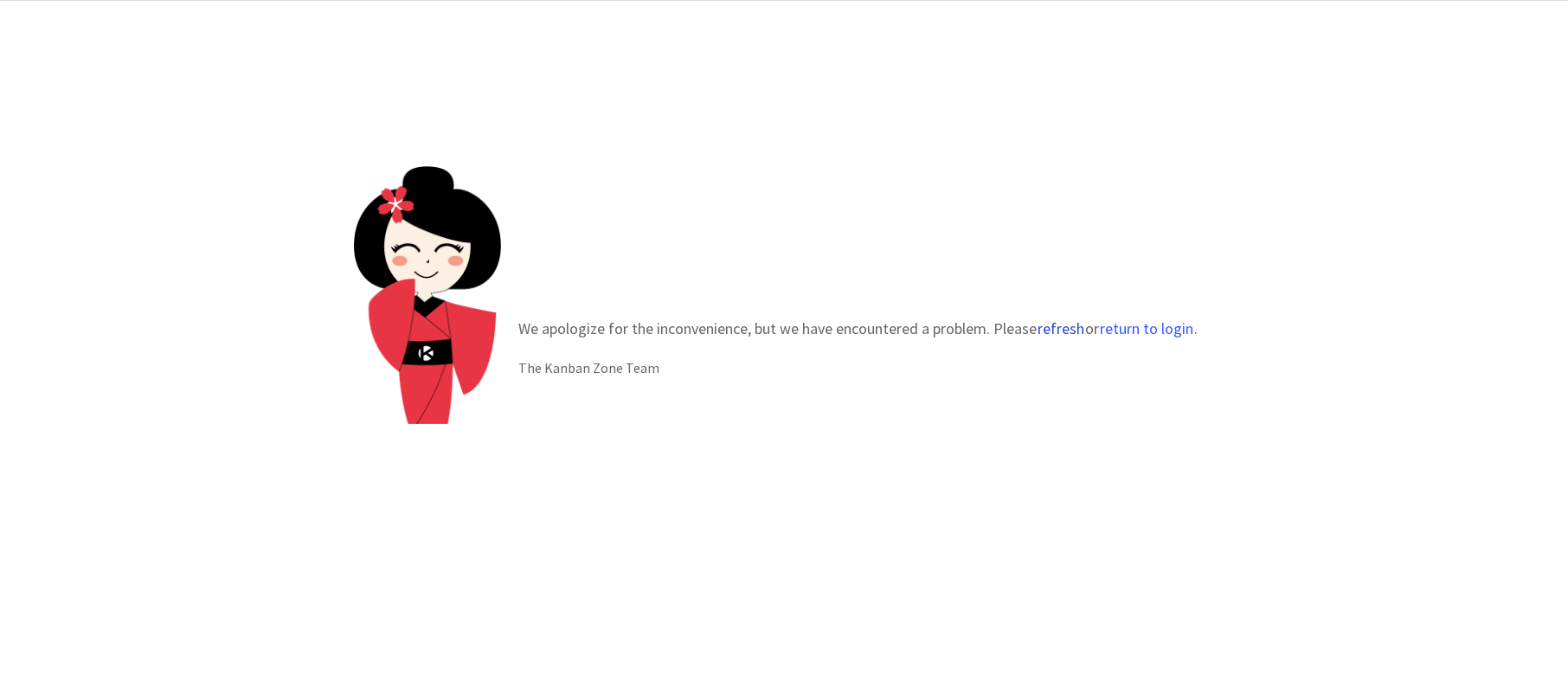
click at [1055, 330] on button "refresh" at bounding box center [1061, 329] width 48 height 17
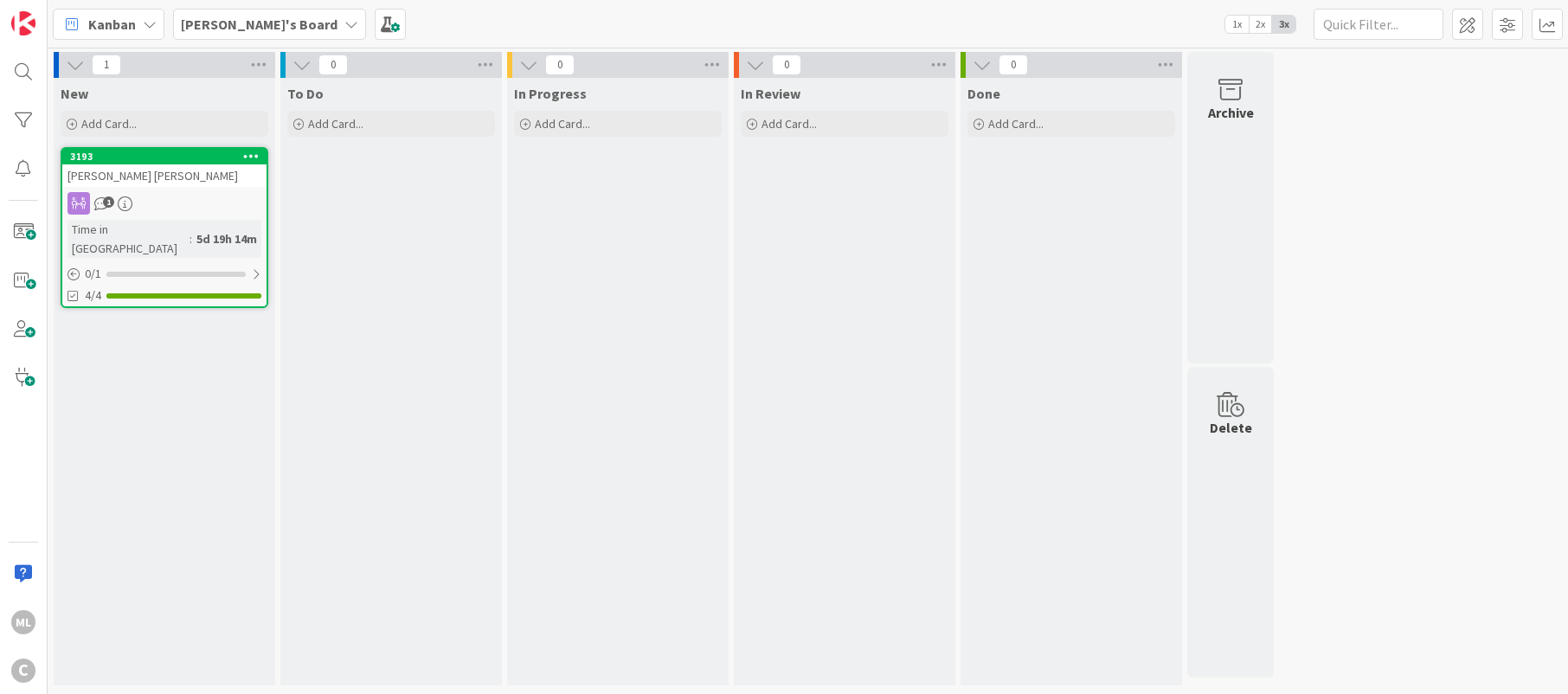
click at [241, 19] on b "Mark's Board" at bounding box center [259, 23] width 156 height 17
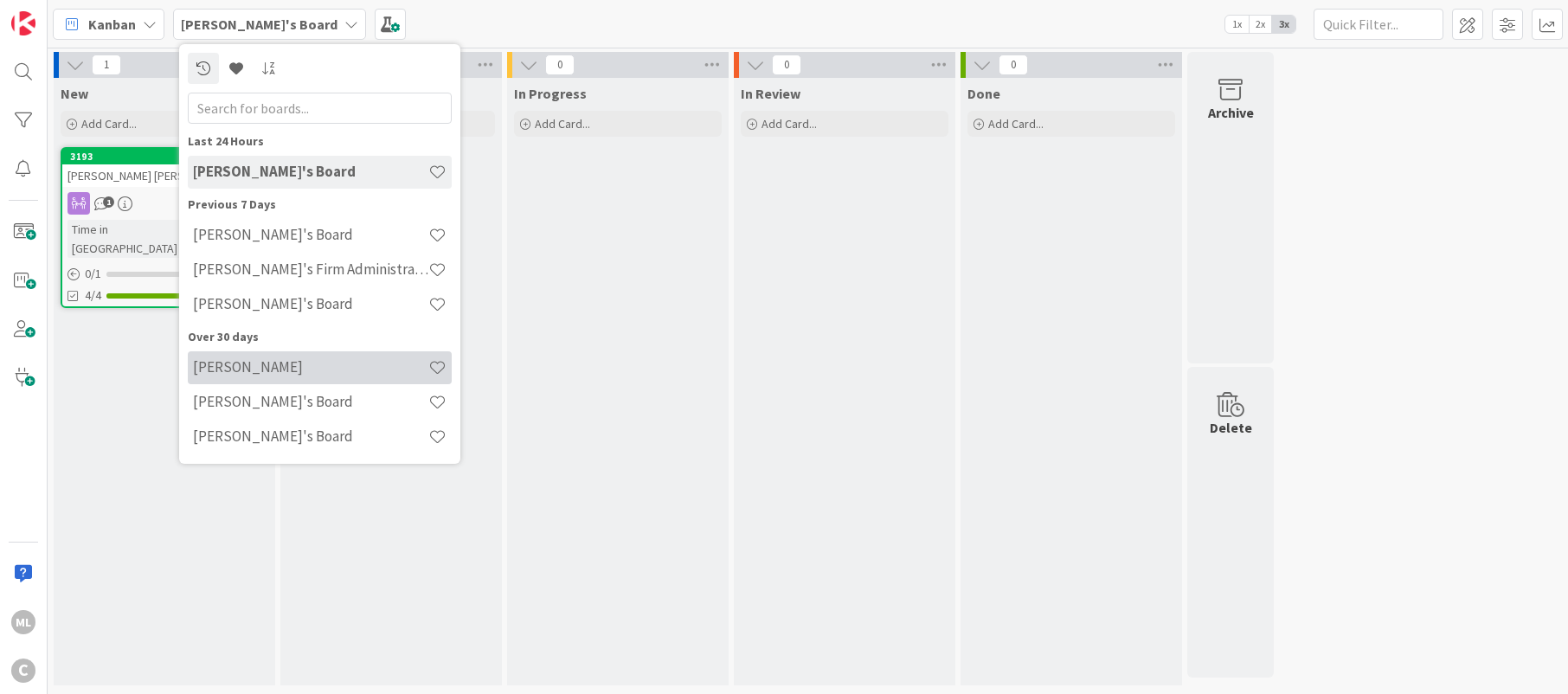
click at [242, 372] on h4 "Lee Mangum" at bounding box center [311, 366] width 236 height 17
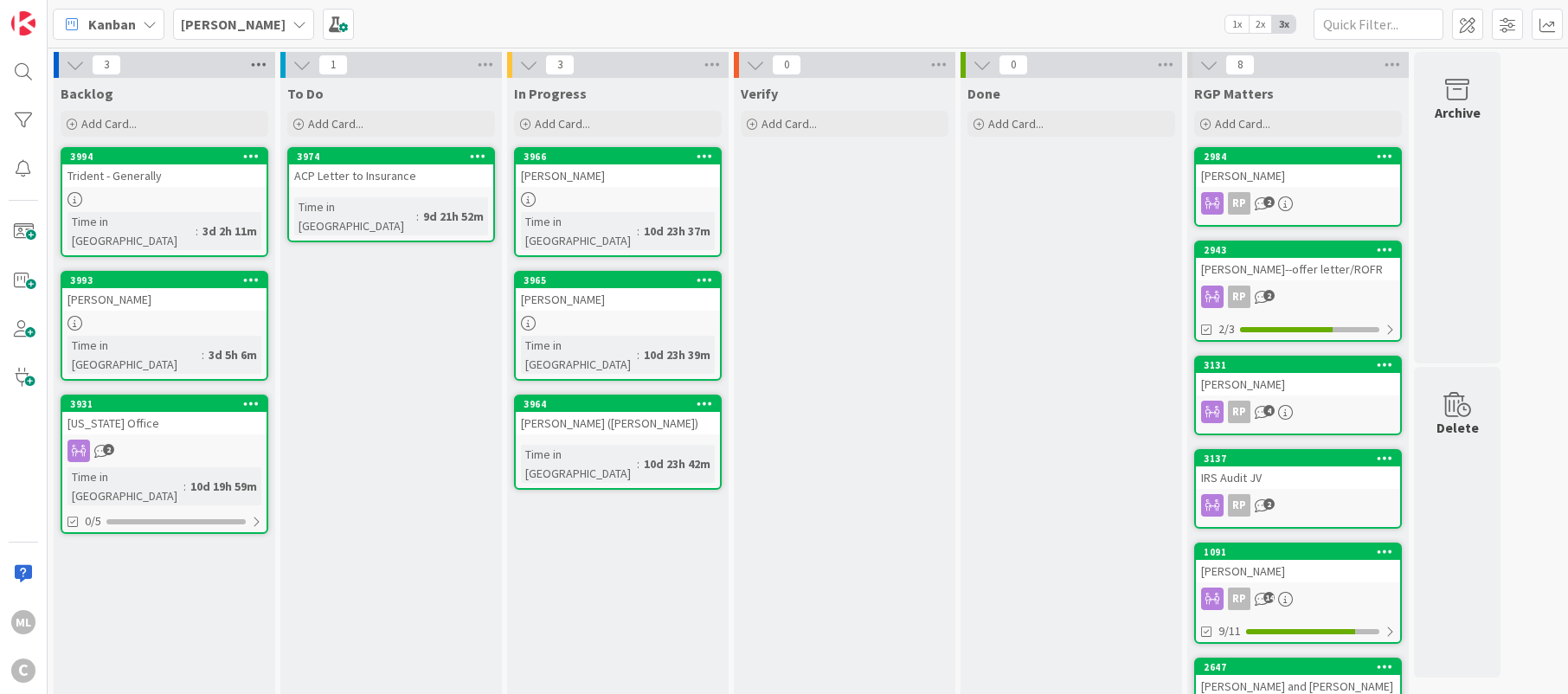
click at [256, 70] on icon at bounding box center [258, 64] width 22 height 26
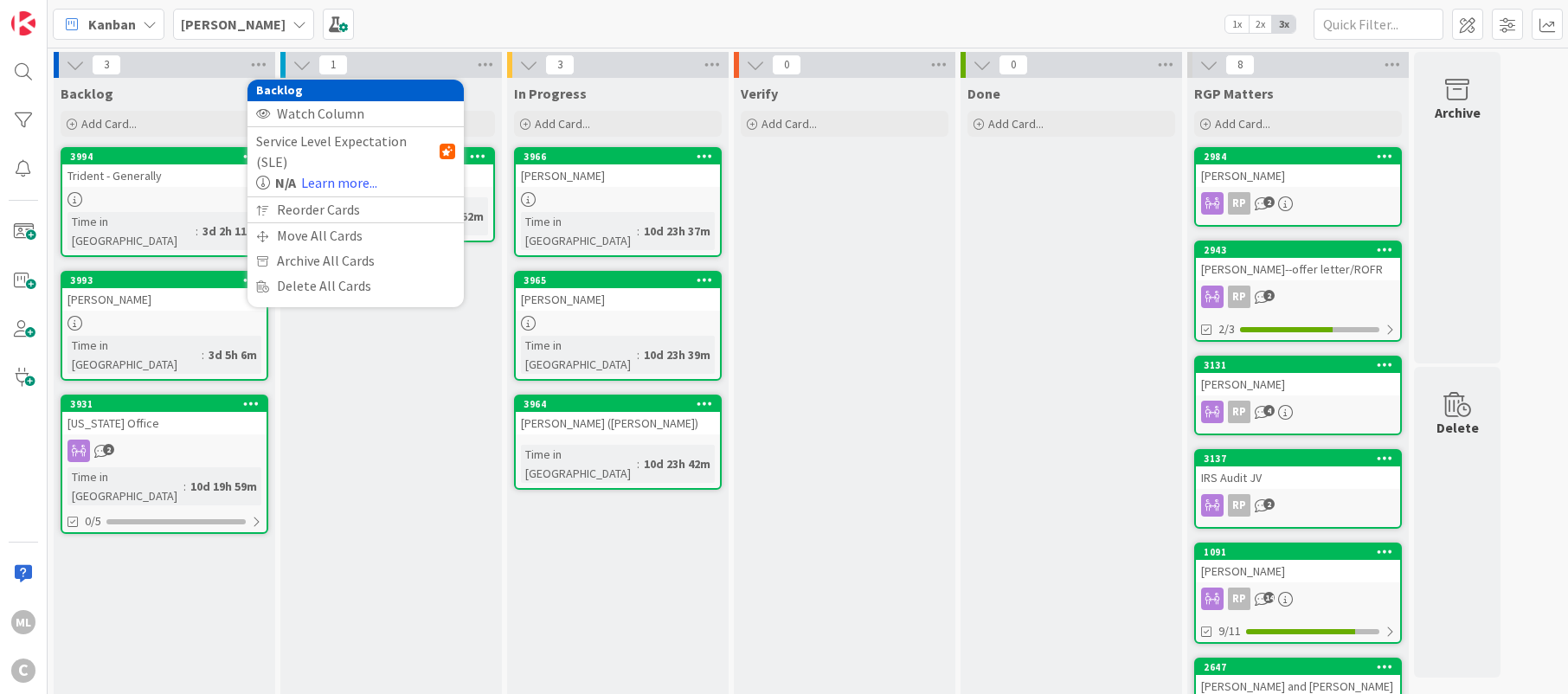
click at [425, 28] on div "Kanban Lee Mangum 1x 2x 3x" at bounding box center [807, 23] width 1521 height 47
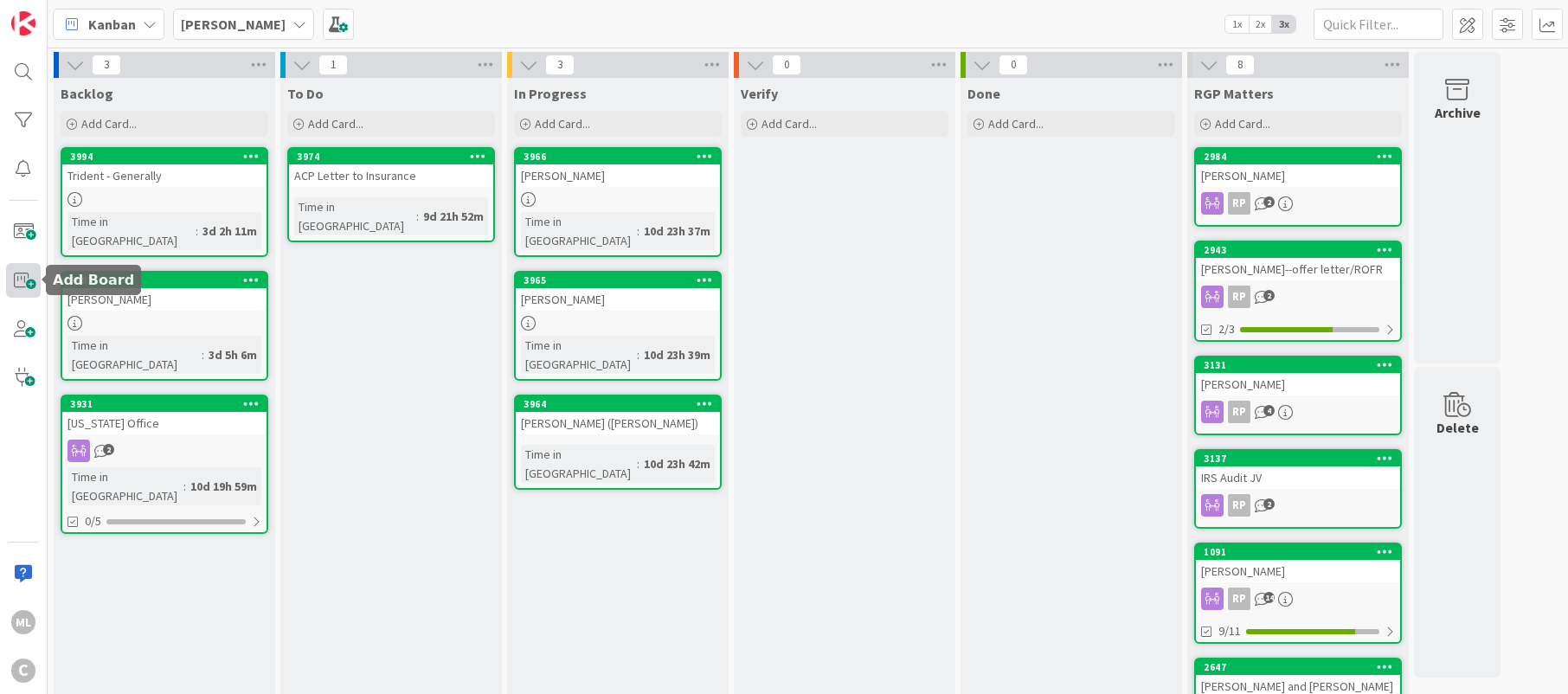
click at [21, 268] on span at bounding box center [23, 280] width 35 height 35
click at [426, 13] on div "Kanban Lee Mangum 1x 2x 3x" at bounding box center [807, 23] width 1521 height 47
